Goal: Information Seeking & Learning: Learn about a topic

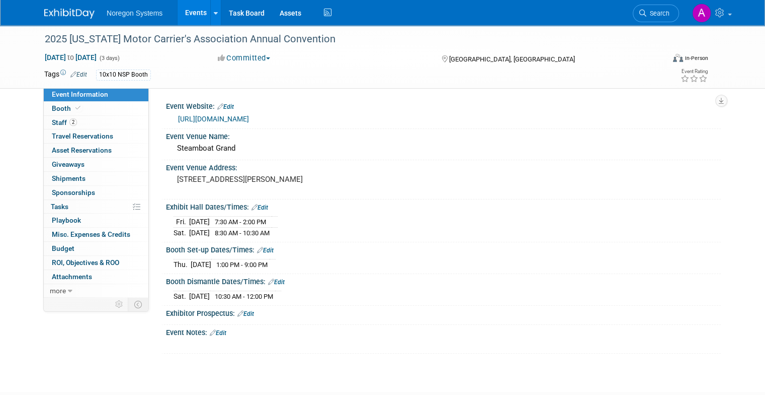
click at [189, 1] on link "Events" at bounding box center [196, 12] width 37 height 25
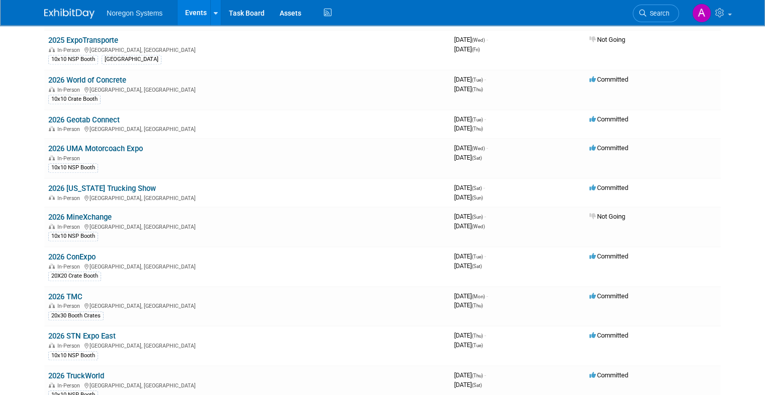
scroll to position [876, 0]
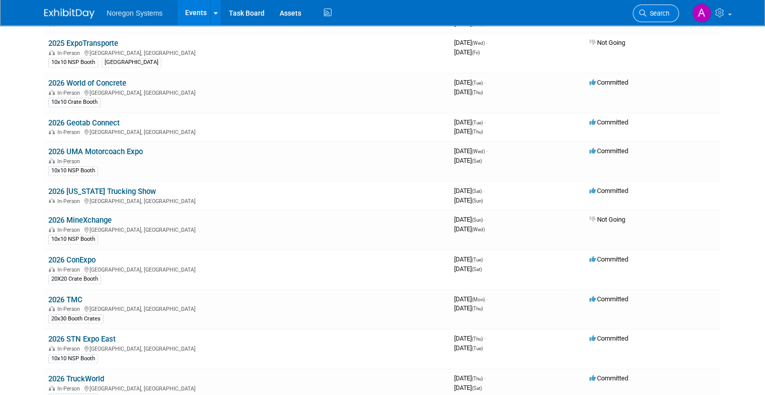
click at [660, 20] on link "Search" at bounding box center [656, 14] width 46 height 18
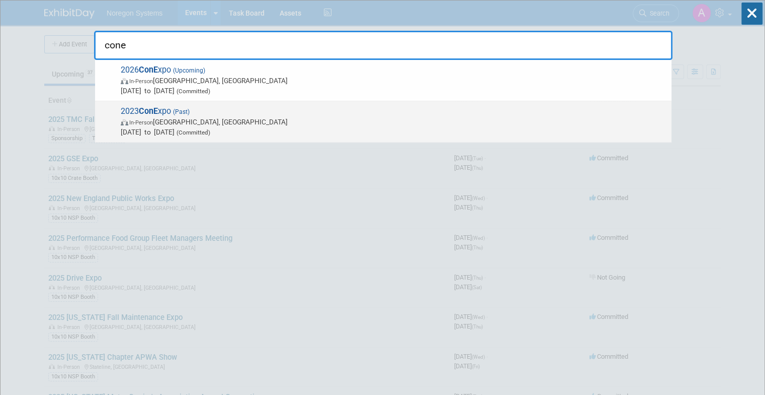
type input "cone"
click at [210, 129] on span "(Committed)" at bounding box center [193, 132] width 36 height 7
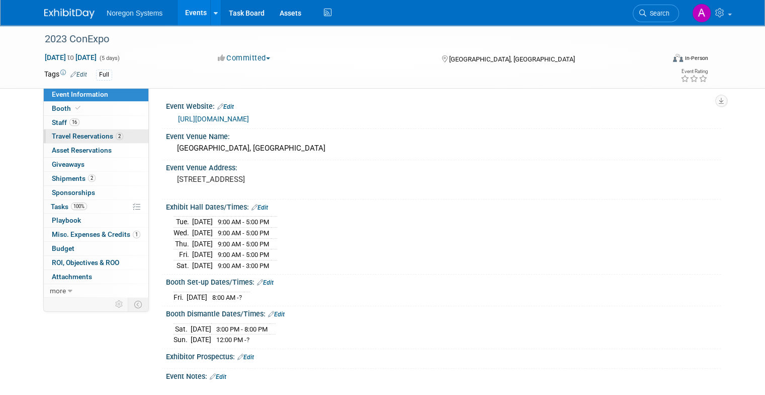
click at [95, 134] on span "Travel Reservations 2" at bounding box center [87, 136] width 71 height 8
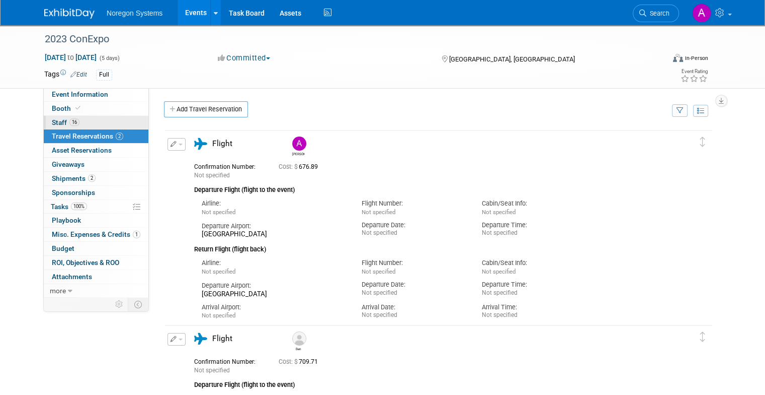
click at [85, 122] on link "16 Staff 16" at bounding box center [96, 123] width 105 height 14
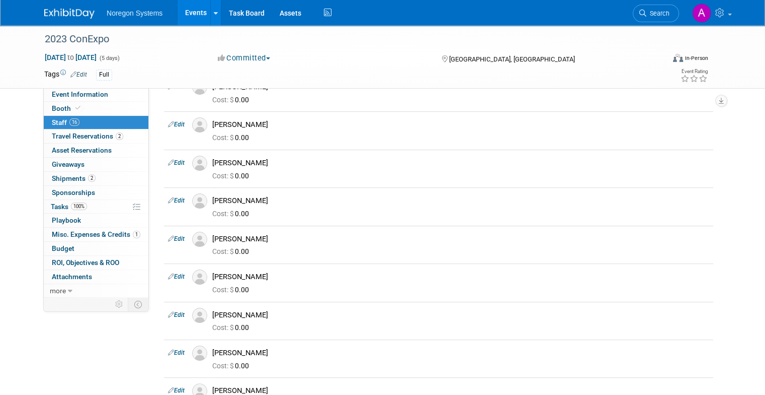
scroll to position [32, 0]
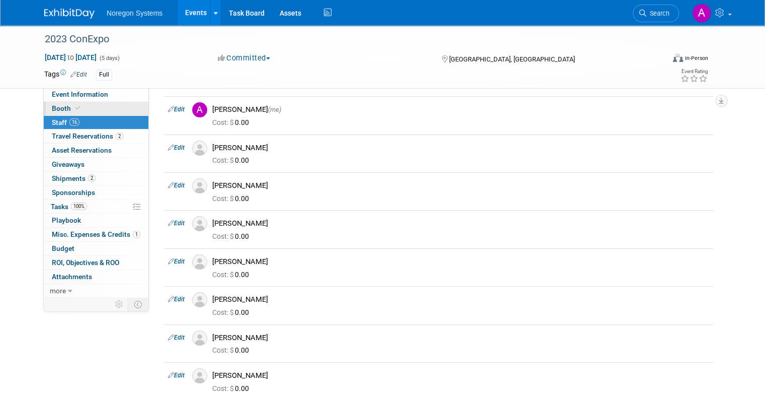
click at [91, 102] on link "Booth" at bounding box center [96, 109] width 105 height 14
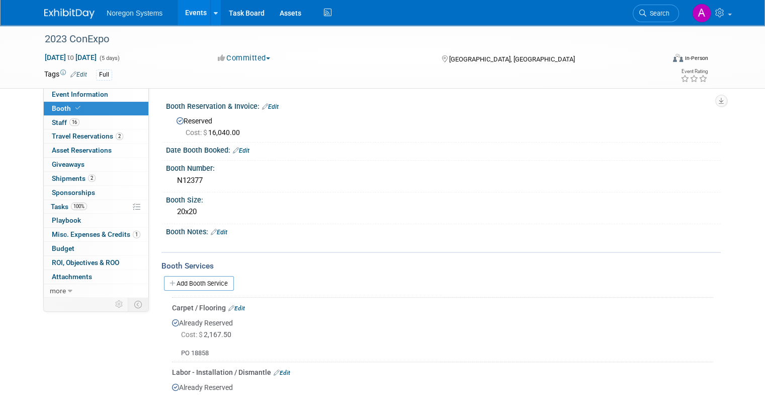
click at [180, 14] on link "Events" at bounding box center [196, 12] width 37 height 25
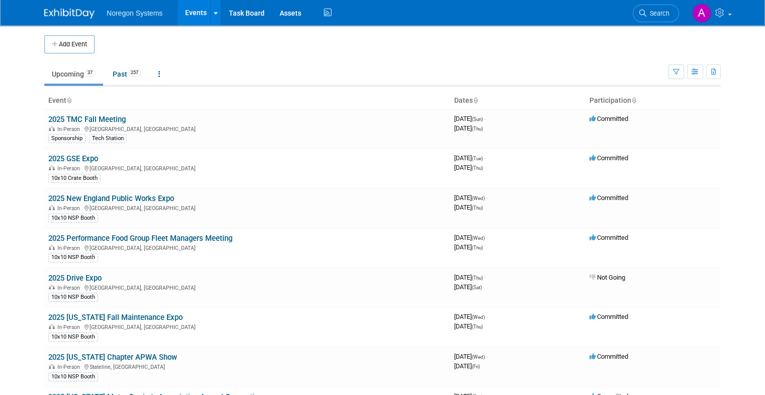
click at [660, 15] on span "Search" at bounding box center [658, 14] width 23 height 8
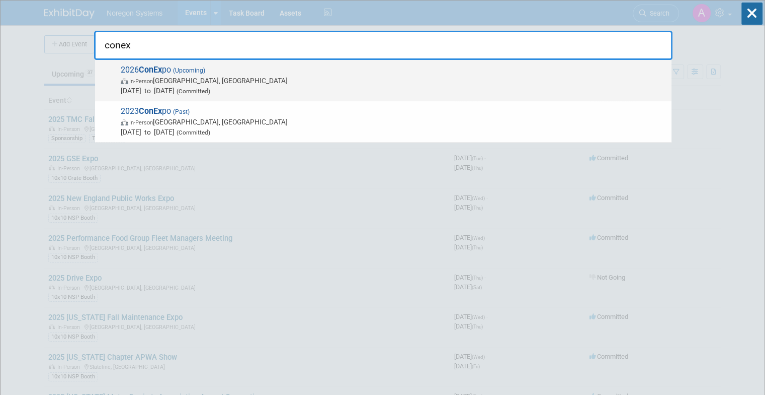
type input "conex"
click at [199, 91] on span "Mar 3, 2026 to Mar 7, 2026 (Committed)" at bounding box center [394, 91] width 546 height 10
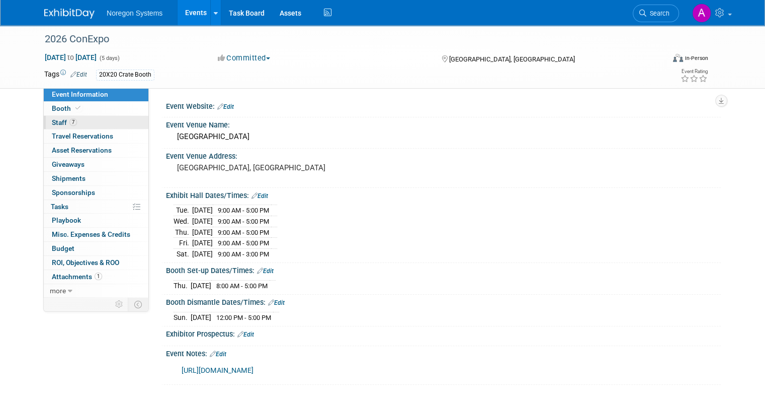
click at [79, 121] on link "7 Staff 7" at bounding box center [96, 123] width 105 height 14
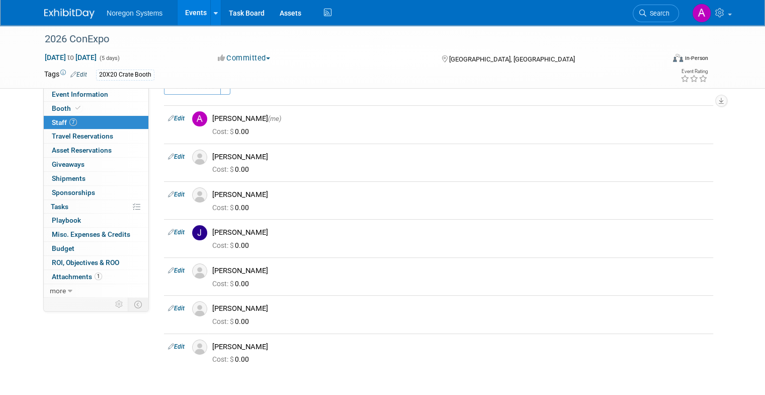
scroll to position [19, 0]
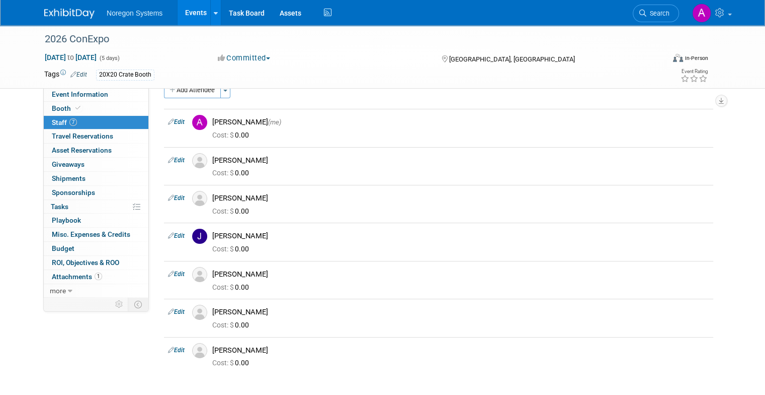
click at [188, 16] on link "Events" at bounding box center [196, 12] width 37 height 25
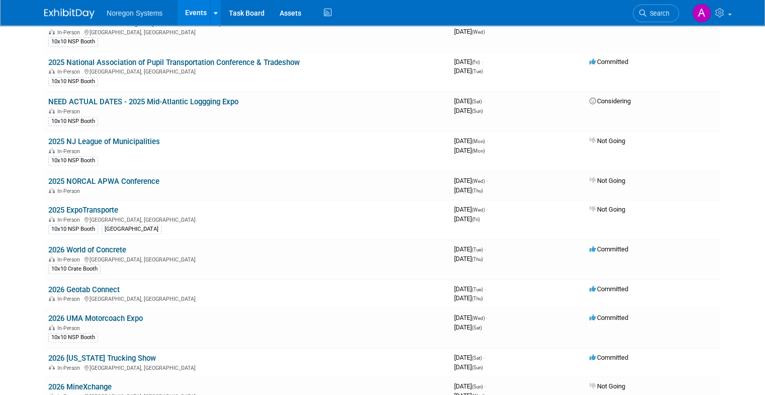
scroll to position [715, 0]
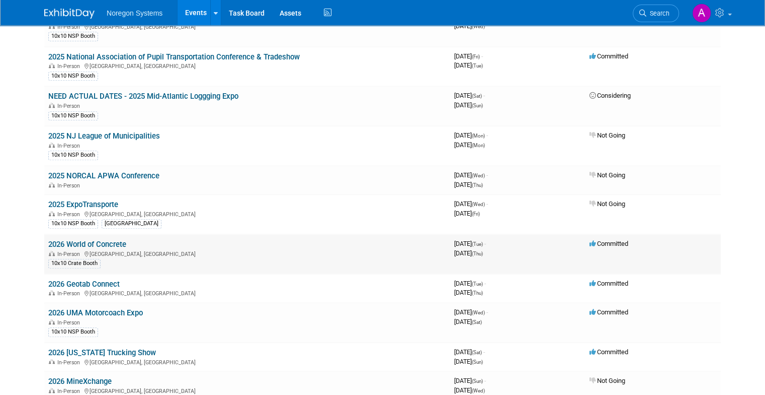
click at [99, 240] on link "2026 World of Concrete" at bounding box center [87, 244] width 78 height 9
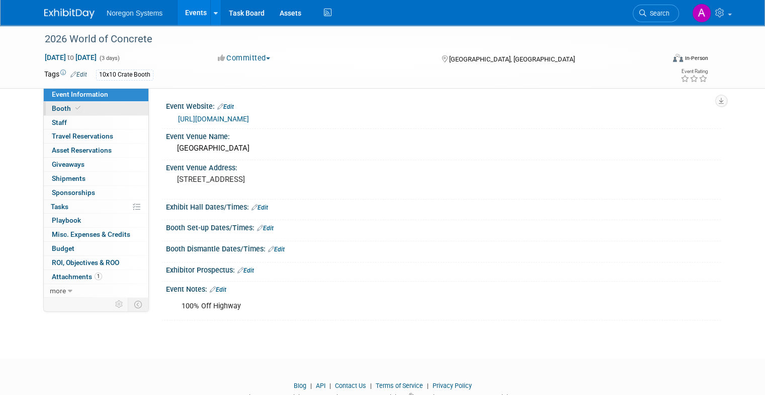
click at [75, 110] on icon at bounding box center [77, 108] width 5 height 6
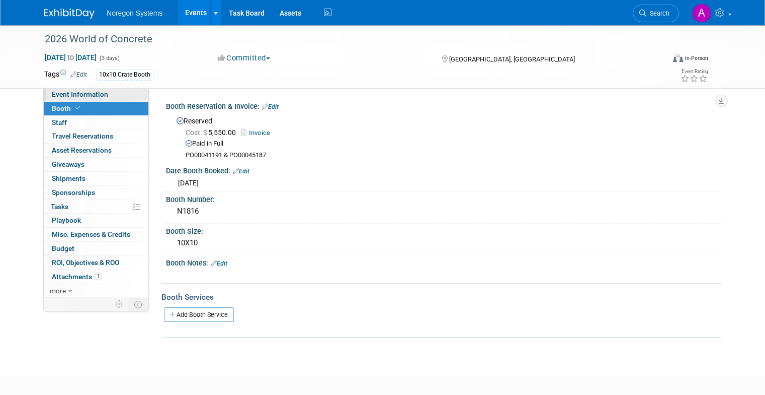
click at [99, 95] on link "Event Information" at bounding box center [96, 95] width 105 height 14
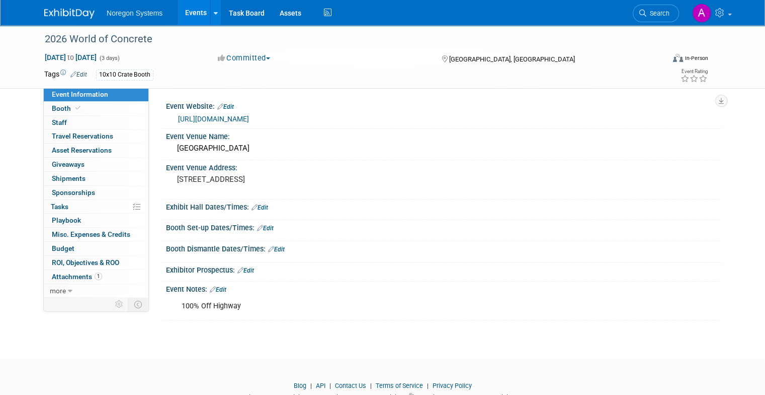
click at [229, 117] on link "https://www.worldofconcrete.com/en/home.html" at bounding box center [213, 119] width 71 height 8
click at [188, 10] on link "Events" at bounding box center [196, 12] width 37 height 25
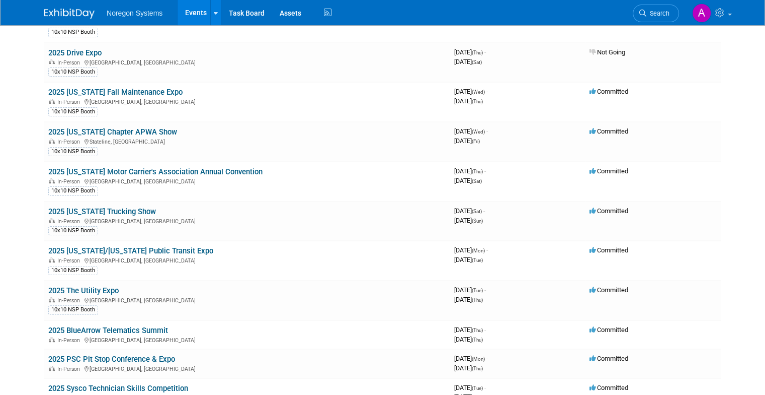
scroll to position [231, 0]
